Goal: Check status

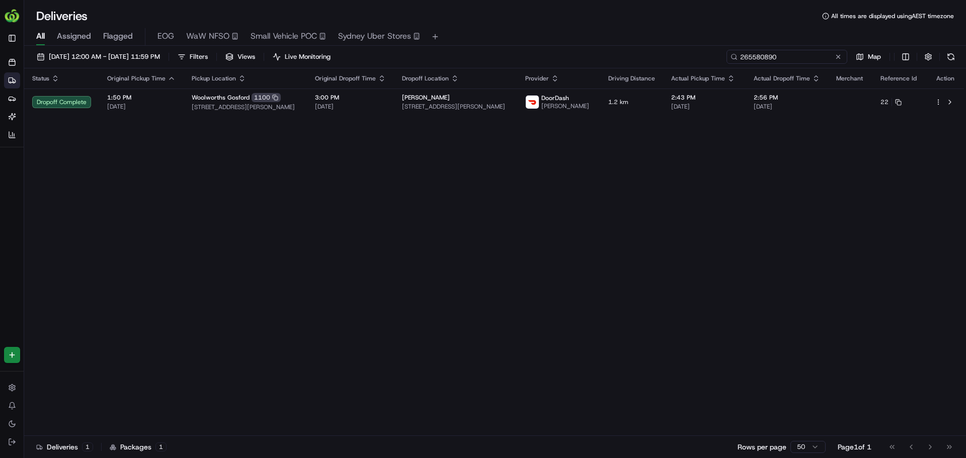
click at [817, 56] on input "265580890" at bounding box center [786, 57] width 121 height 14
paste input "237827"
type input "265237827"
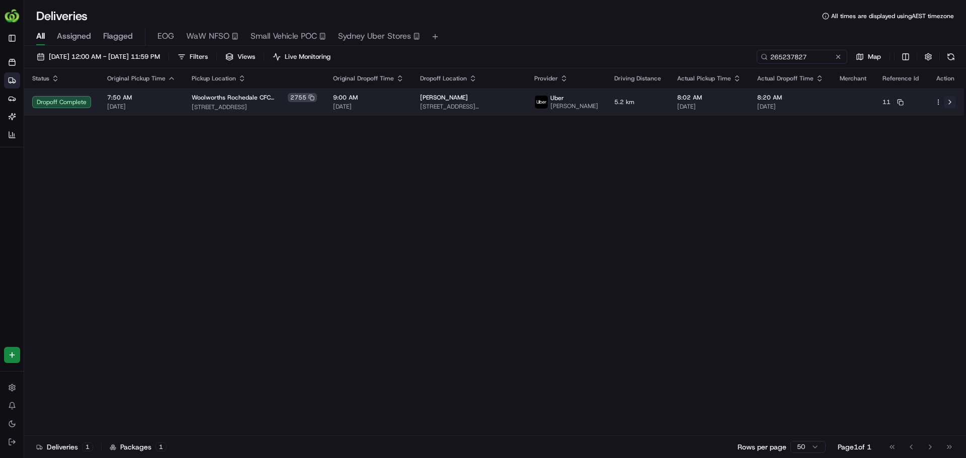
click at [951, 107] on button at bounding box center [950, 102] width 12 height 12
